Goal: Information Seeking & Learning: Learn about a topic

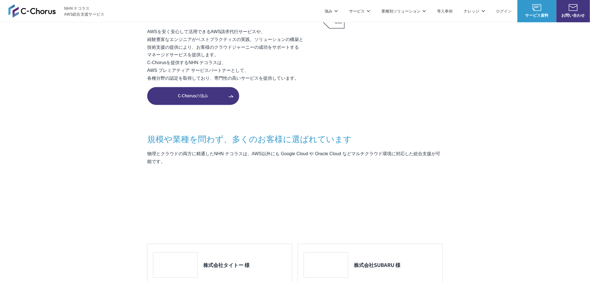
scroll to position [465, 0]
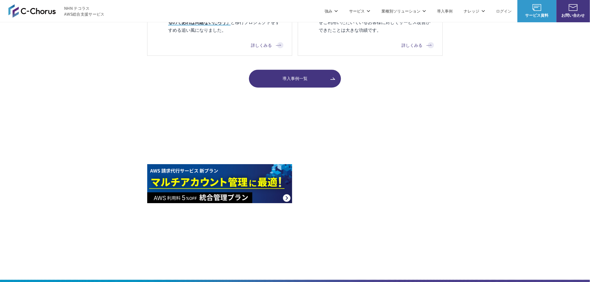
scroll to position [682, 0]
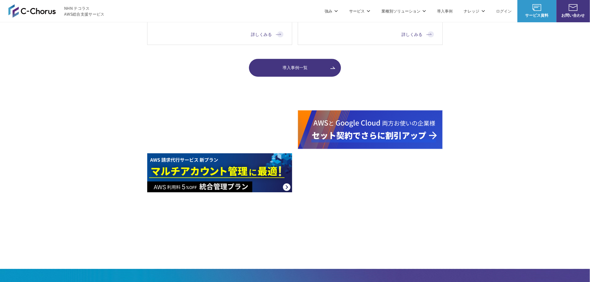
click at [300, 71] on link "導入事例一覧" at bounding box center [295, 68] width 92 height 18
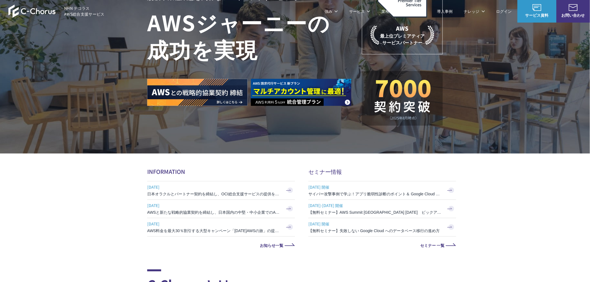
scroll to position [31, 0]
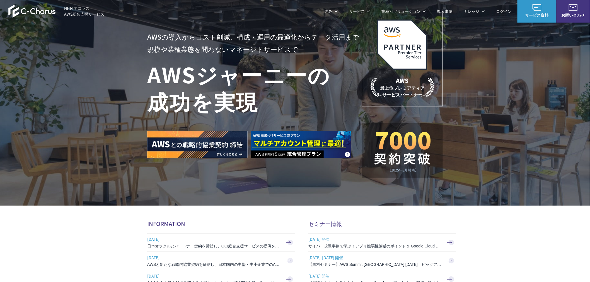
click at [404, 222] on h2 "セミナー情報" at bounding box center [382, 224] width 148 height 8
click at [388, 83] on p "AWS 最上位プレミアティア サービスパートナー" at bounding box center [403, 86] width 64 height 21
drag, startPoint x: 378, startPoint y: 46, endPoint x: 313, endPoint y: 46, distance: 64.4
click at [378, 46] on img at bounding box center [402, 45] width 50 height 50
click at [291, 45] on p "AWSの導入からコスト削減、 構成・運用の最適化からデータ活用まで 規模や業種業態を問わない マネージドサービスで" at bounding box center [254, 43] width 215 height 25
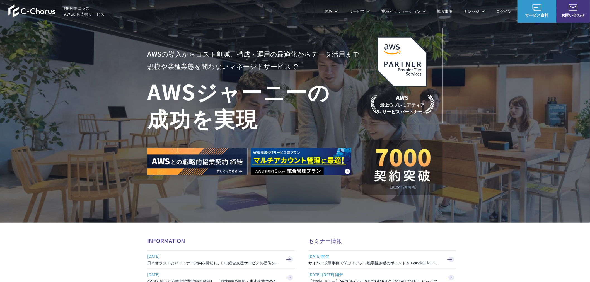
scroll to position [0, 0]
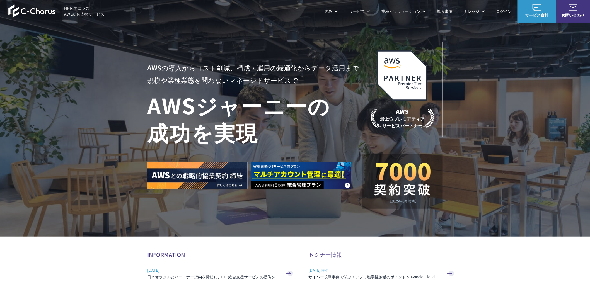
click at [386, 65] on img at bounding box center [402, 75] width 50 height 50
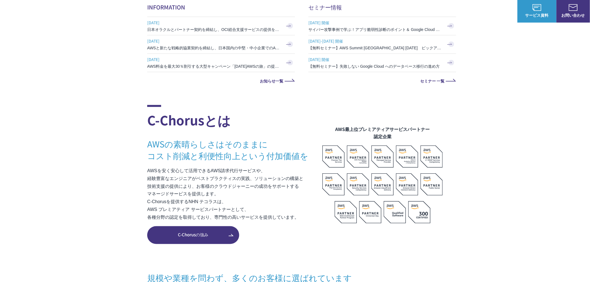
scroll to position [403, 0]
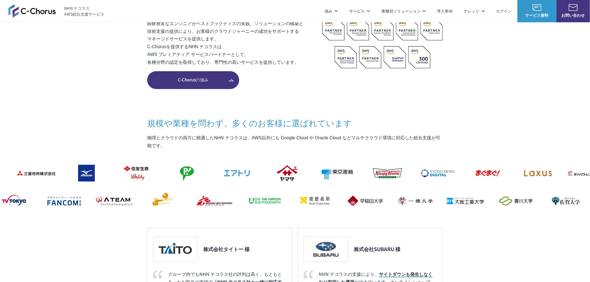
click at [278, 124] on h3 "規模や業種を問わず、 多くのお客様に選ばれています" at bounding box center [295, 123] width 296 height 12
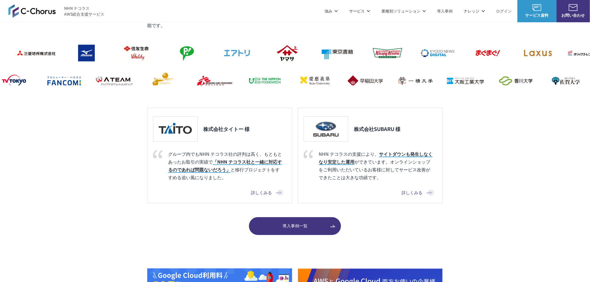
scroll to position [527, 0]
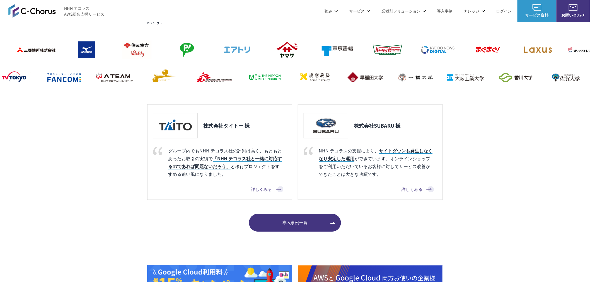
click at [86, 158] on section "C-Chorusとは AWSの素晴らしさはそのままに コスト削減と利便性向上という付加価値を AWSを安く安心して活用できるAWS請求代行サービスや、 経験豊…" at bounding box center [295, 29] width 590 height 406
click at [227, 160] on em "「NHN テコラス社と一緒に対応するのであれば問題ないだろう」" at bounding box center [225, 162] width 114 height 15
click at [291, 221] on span "導入事例一覧" at bounding box center [295, 223] width 92 height 6
